Goal: Task Accomplishment & Management: Use online tool/utility

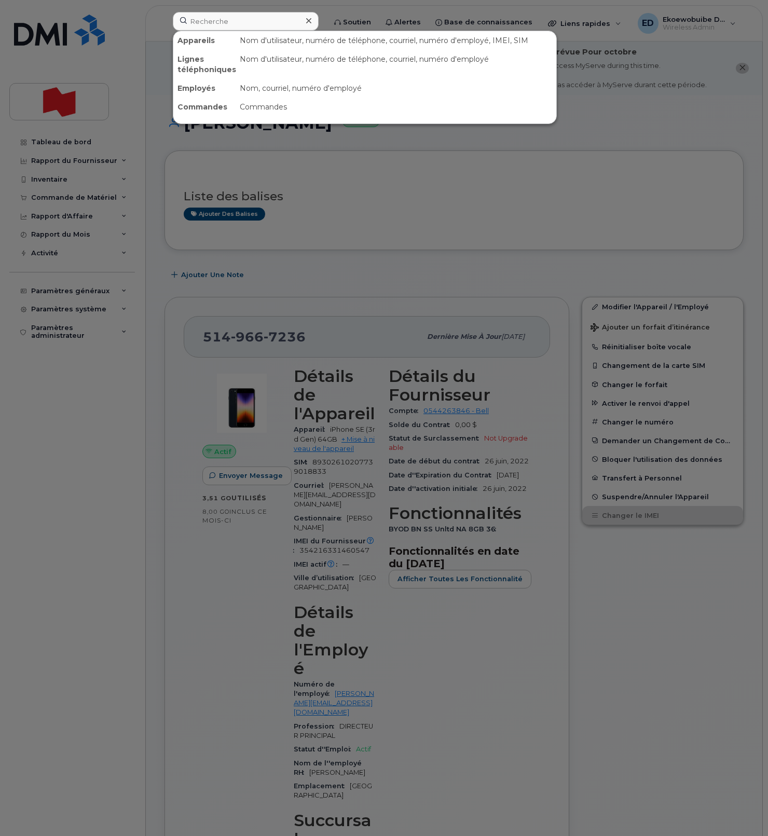
click at [231, 18] on input at bounding box center [246, 21] width 146 height 19
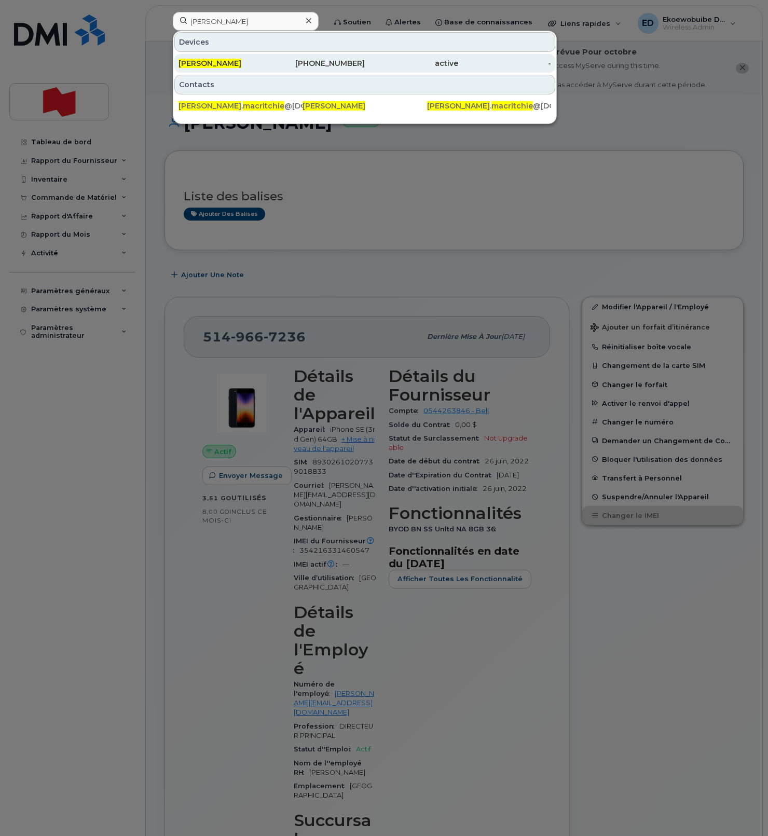
type input "[PERSON_NAME]"
drag, startPoint x: 236, startPoint y: 64, endPoint x: 243, endPoint y: 69, distance: 8.2
click at [236, 64] on span "[PERSON_NAME]" at bounding box center [209, 63] width 63 height 9
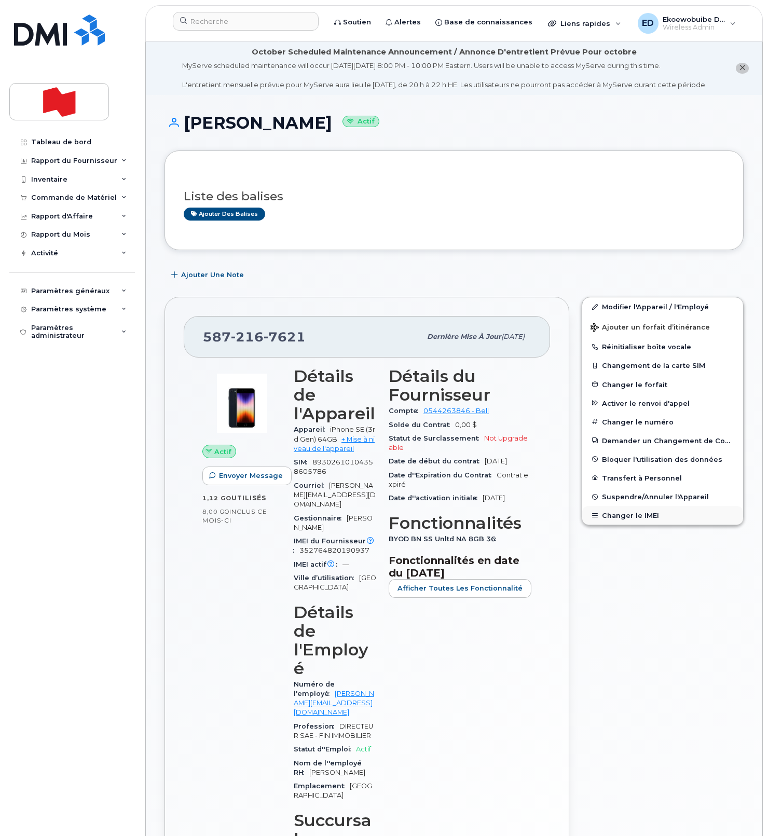
click at [630, 524] on button "Changer le IMEI" at bounding box center [662, 515] width 161 height 19
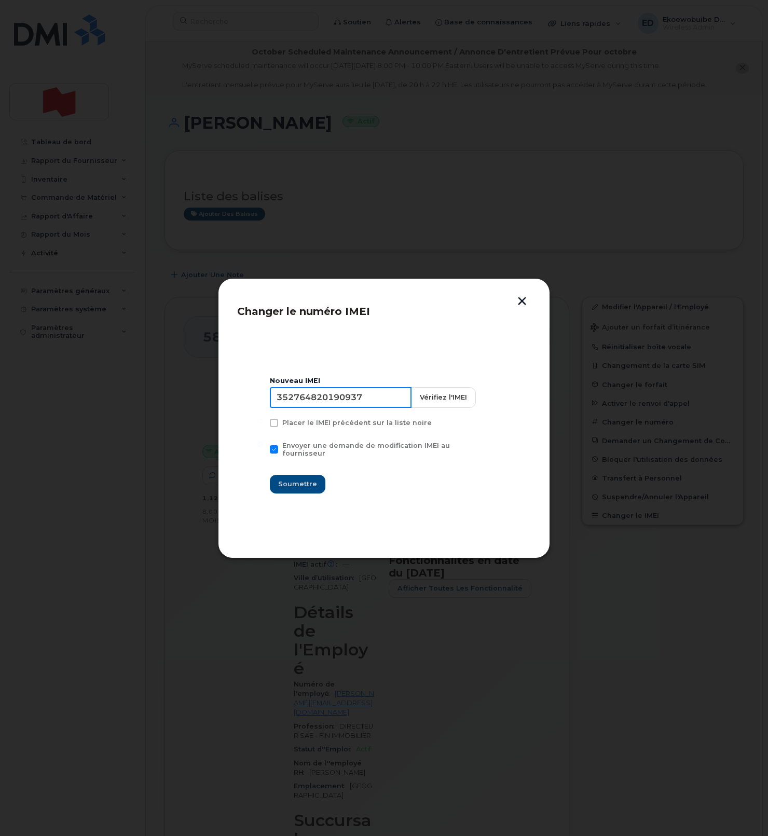
click at [339, 408] on input "352764820190937" at bounding box center [341, 397] width 142 height 21
